Goal: Download file/media

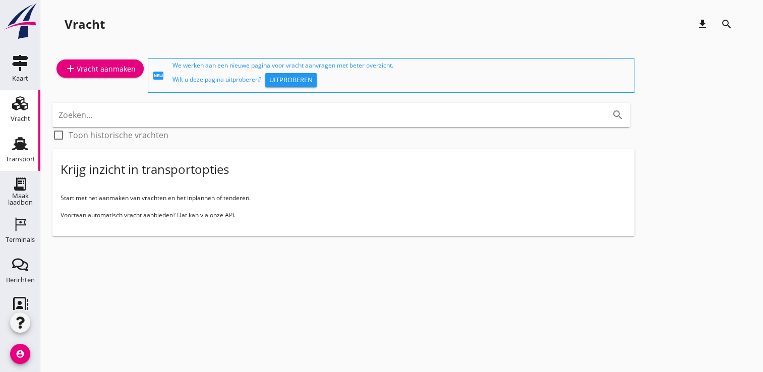
click at [12, 148] on use at bounding box center [20, 143] width 16 height 13
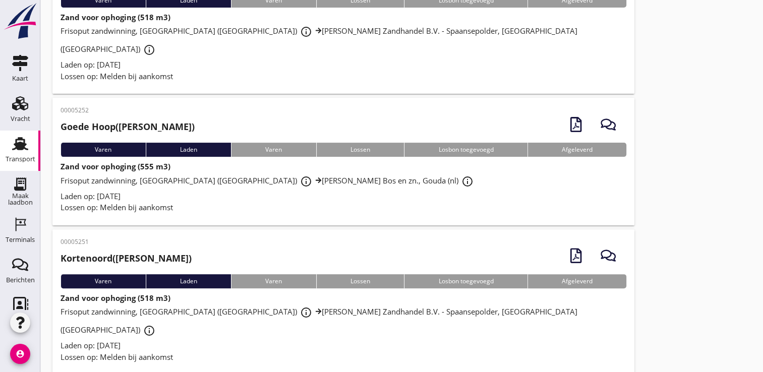
scroll to position [250, 0]
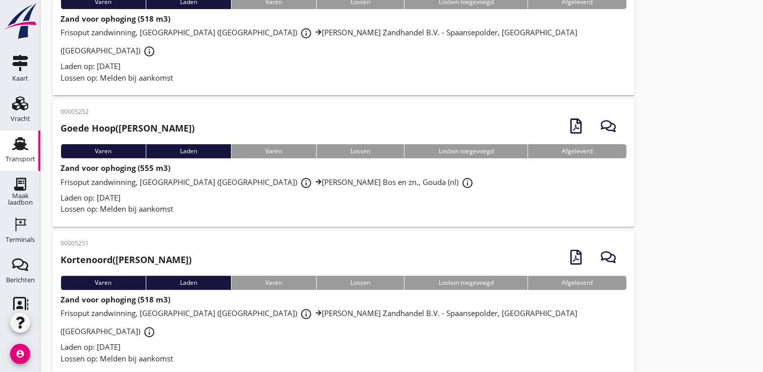
click at [14, 355] on icon "account_circle" at bounding box center [20, 354] width 20 height 20
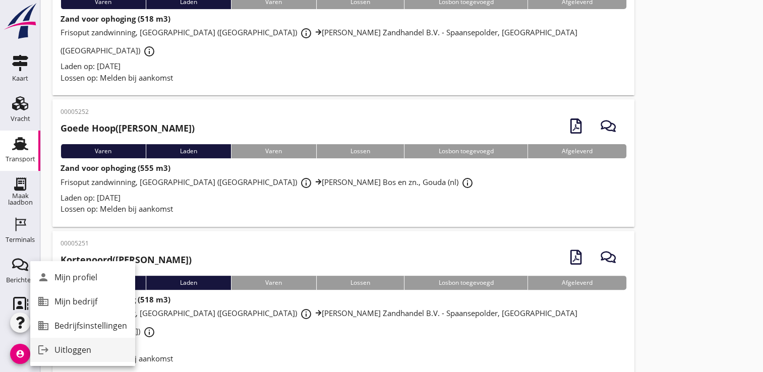
click at [59, 352] on div "Uitloggen" at bounding box center [90, 350] width 73 height 12
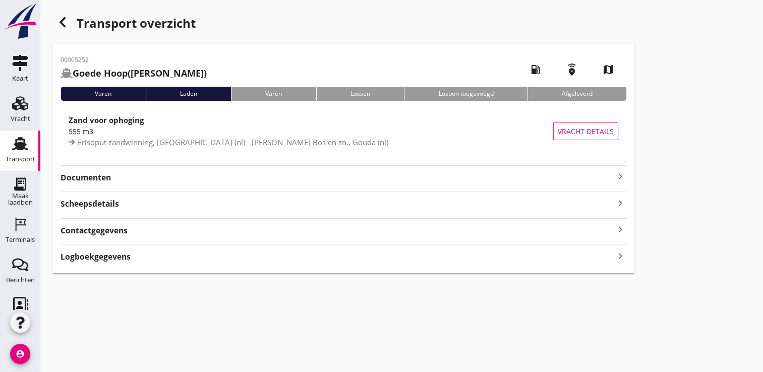
click at [551, 170] on div "Documenten keyboard_arrow_right" at bounding box center [343, 177] width 566 height 14
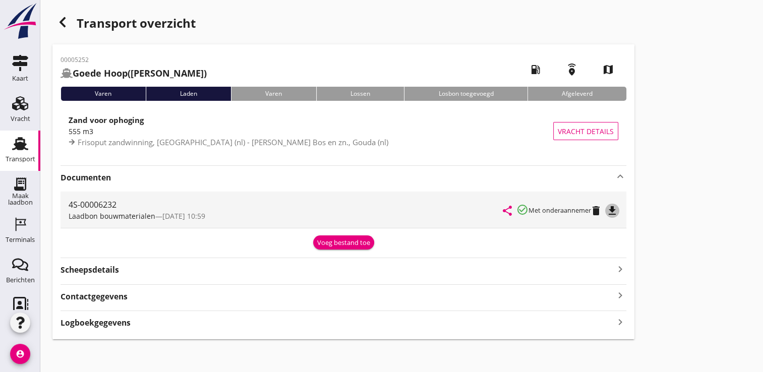
click at [610, 206] on icon "file_download" at bounding box center [612, 211] width 12 height 12
